Goal: Check status: Check status

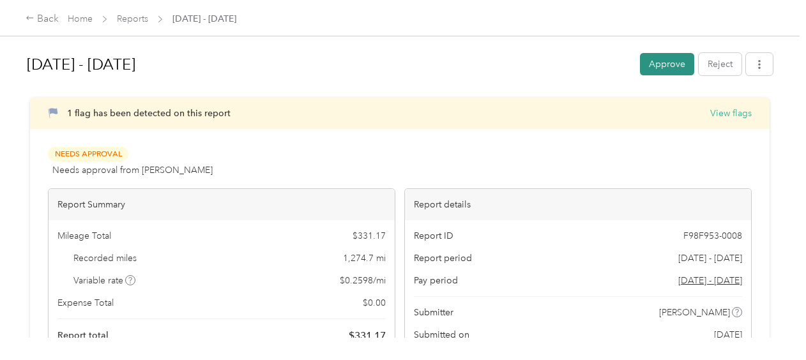
click at [657, 68] on button "Approve" at bounding box center [667, 64] width 54 height 22
click at [726, 111] on button "View flags" at bounding box center [731, 113] width 42 height 13
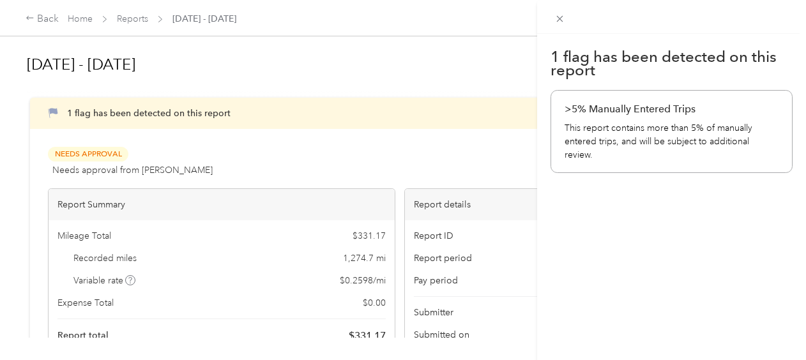
click at [427, 59] on div "1 flag has been detected on this report >5% Manually Entered Trips This report …" at bounding box center [403, 180] width 806 height 360
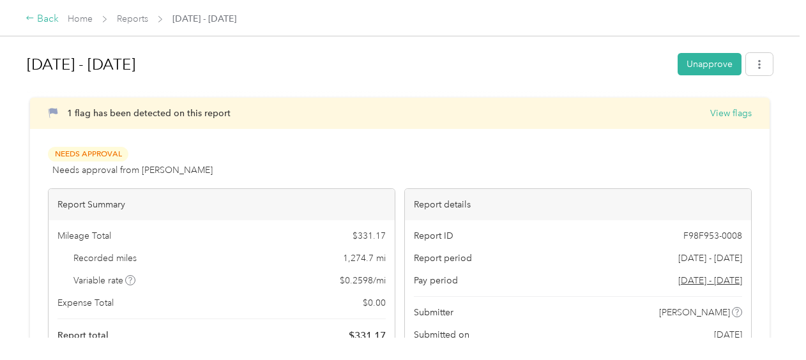
click at [41, 15] on div "Back" at bounding box center [42, 18] width 33 height 15
